Goal: Find specific page/section: Find specific page/section

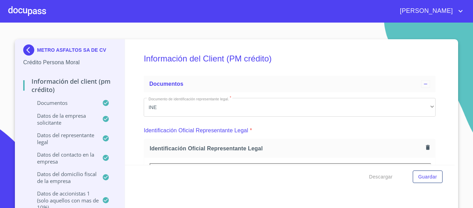
scroll to position [118, 0]
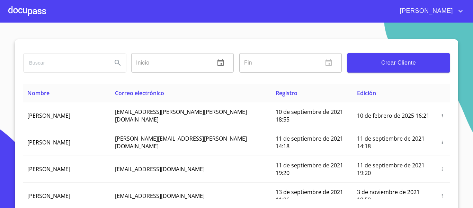
click at [32, 7] on div at bounding box center [27, 11] width 38 height 22
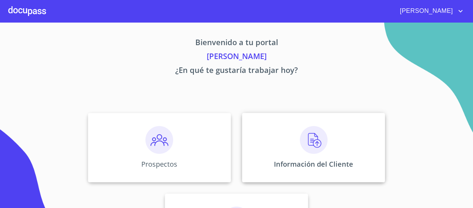
click at [266, 144] on div "Información del Cliente" at bounding box center [313, 147] width 143 height 69
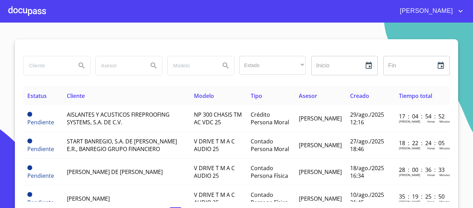
click at [42, 63] on input "search" at bounding box center [47, 65] width 47 height 19
type input "guillermo francisco"
click at [78, 65] on icon "Search" at bounding box center [82, 65] width 8 height 8
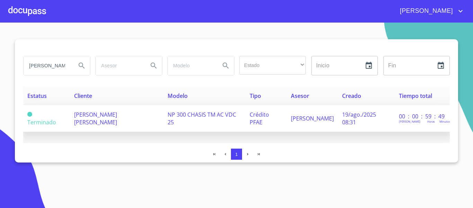
click at [208, 126] on td "NP 300 CHASIS TM AC VDC 25" at bounding box center [205, 118] width 82 height 27
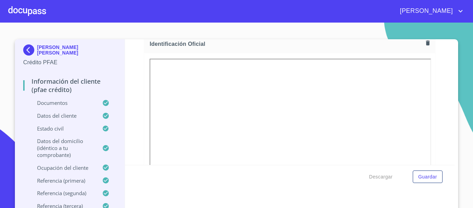
scroll to position [104, 0]
